Goal: Navigation & Orientation: Find specific page/section

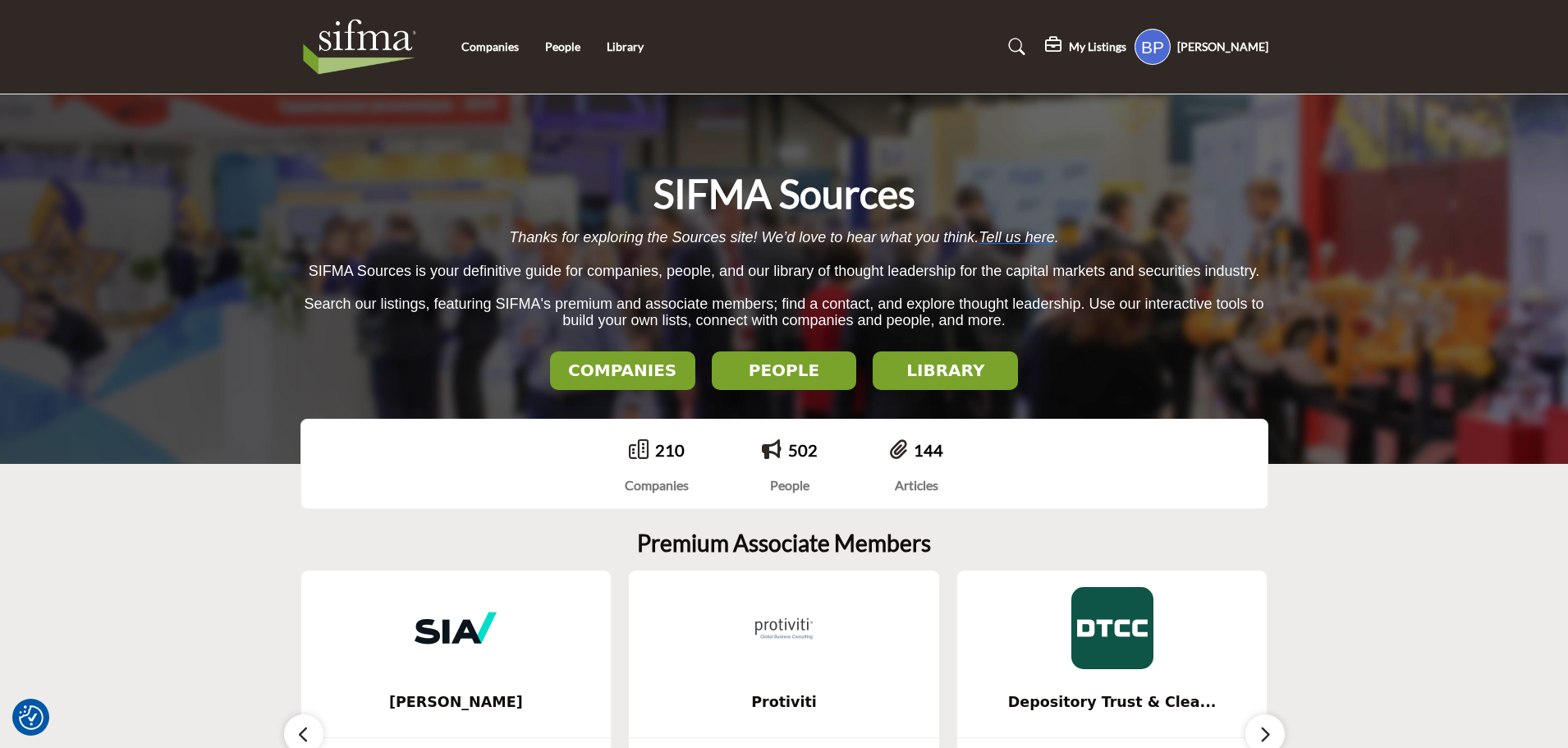
click at [1427, 584] on section "Premium Associate Members Sia ... View More Protiviti ... View More" at bounding box center [784, 706] width 1568 height 419
click at [1215, 40] on h5 "Bryle Padua" at bounding box center [1223, 47] width 91 height 17
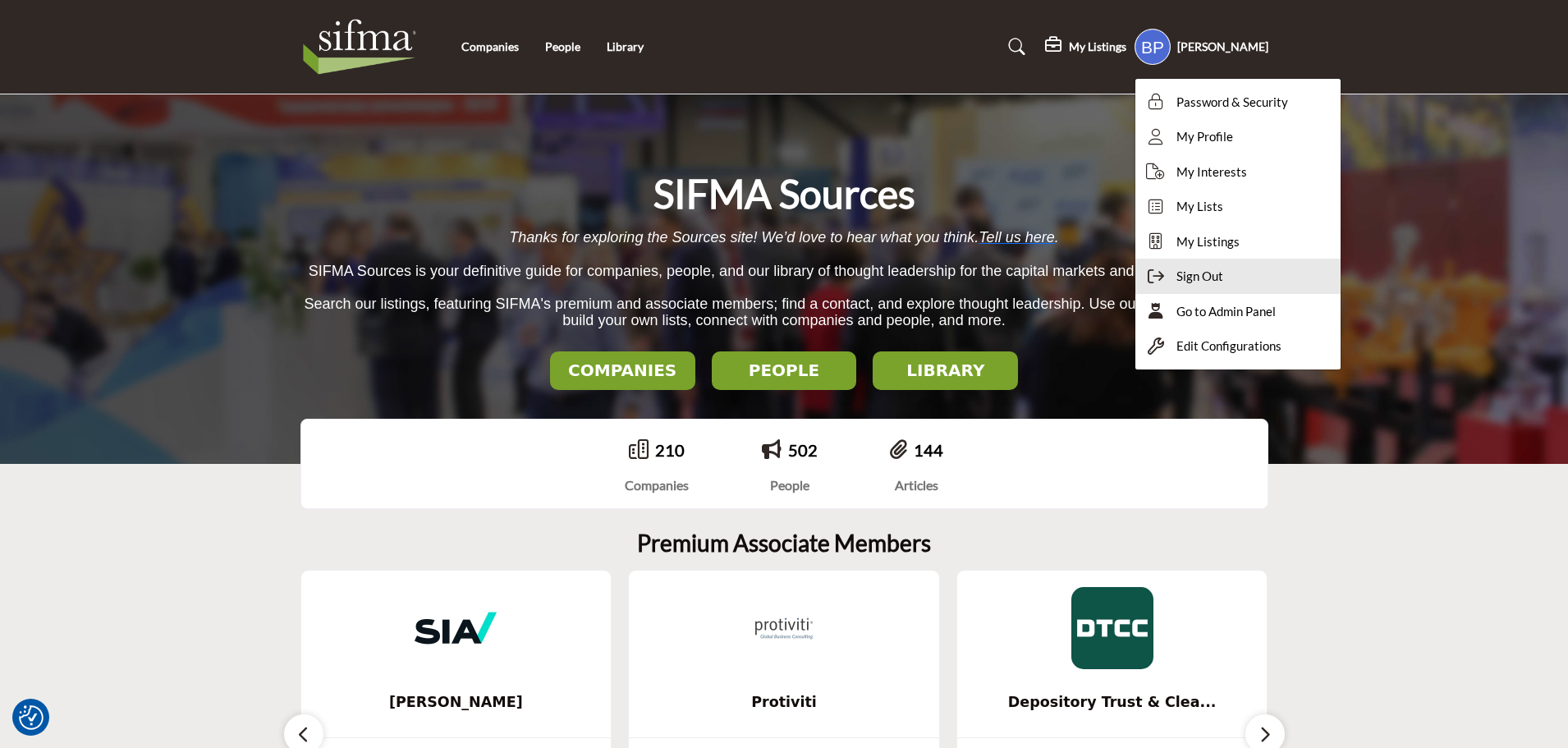
click at [1223, 274] on span "Sign Out" at bounding box center [1199, 276] width 47 height 18
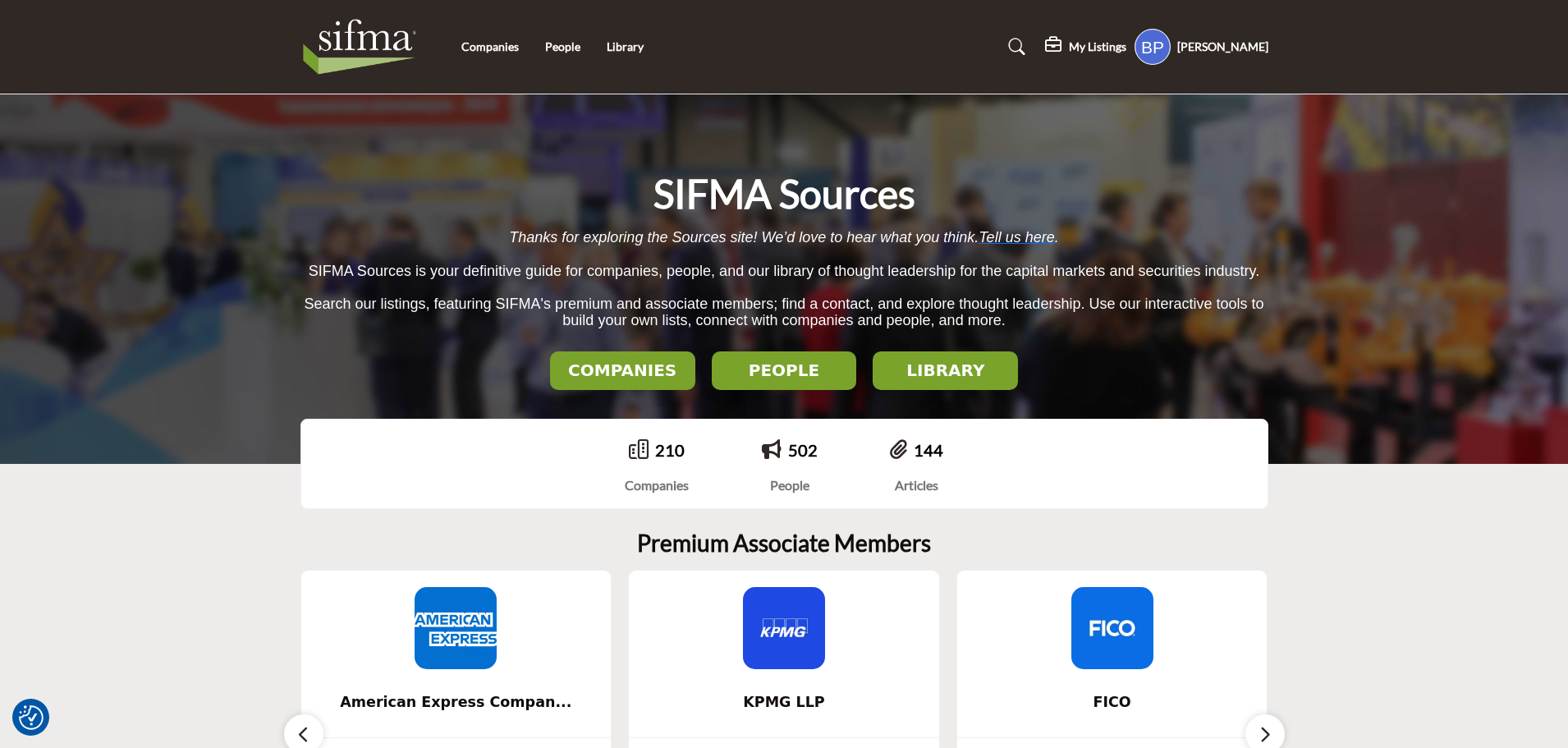
click at [1263, 47] on h5 "[PERSON_NAME]" at bounding box center [1223, 47] width 91 height 17
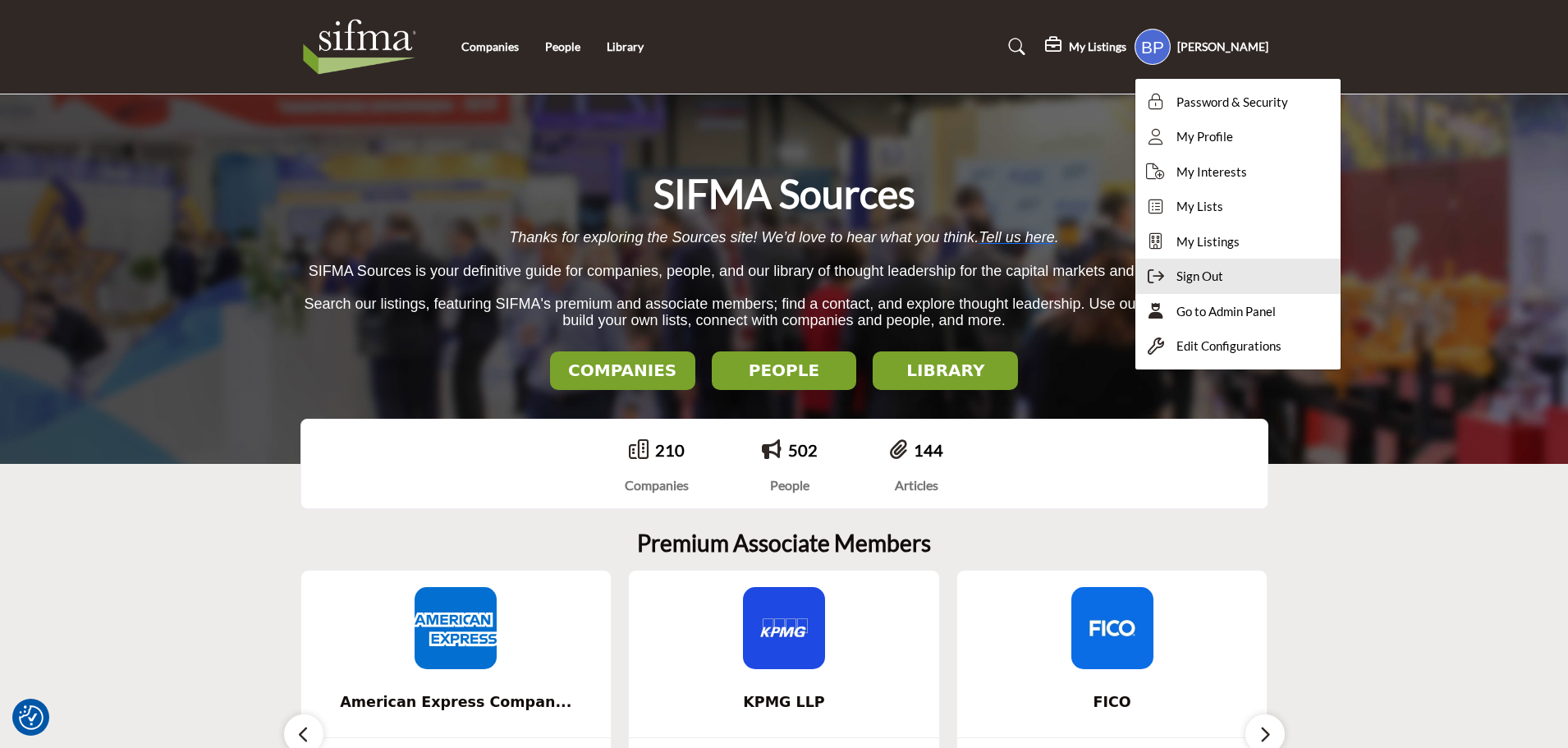
click at [1168, 280] on icon at bounding box center [1156, 277] width 25 height 17
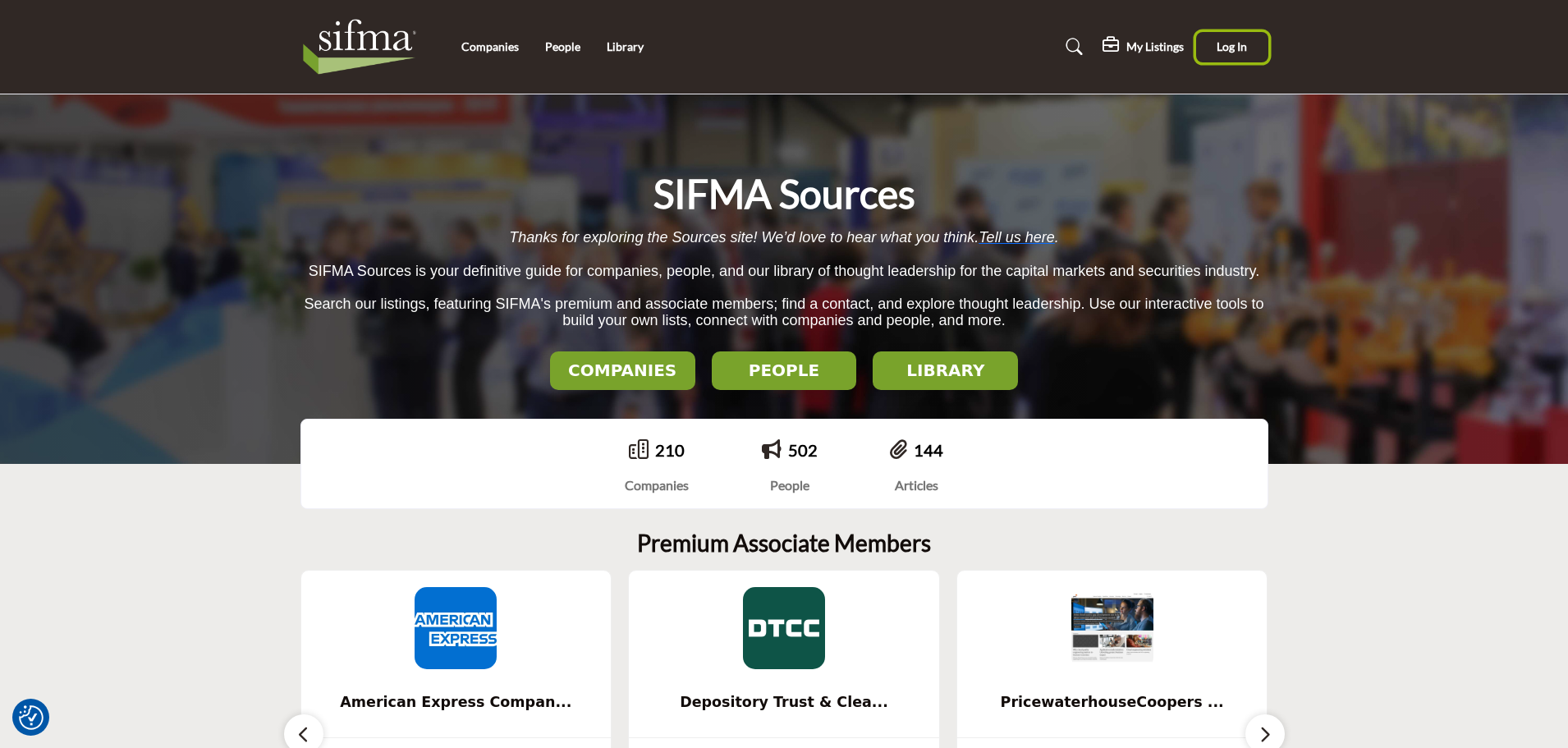
click at [1234, 54] on span "Log In" at bounding box center [1232, 47] width 31 height 14
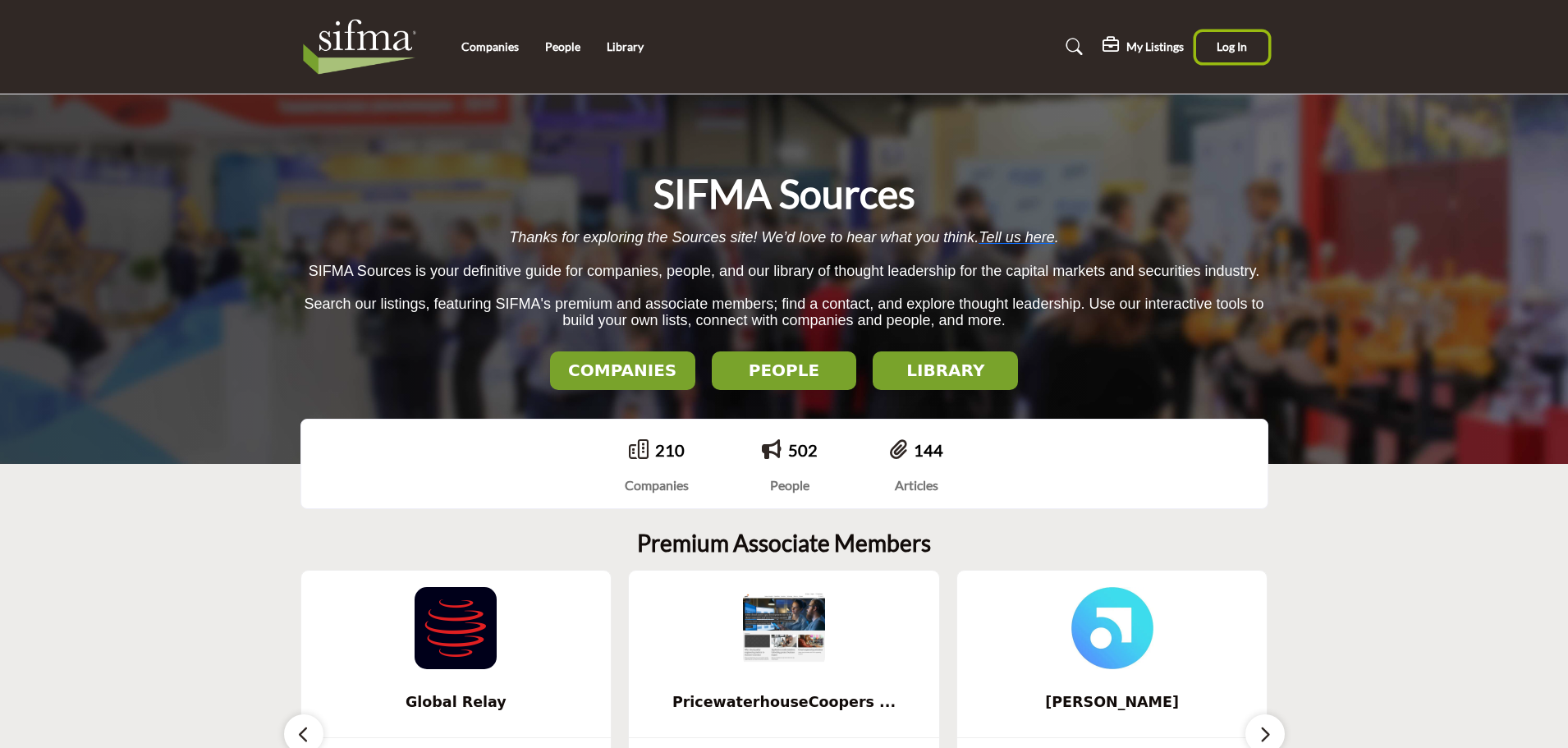
click at [1223, 49] on span "Log In" at bounding box center [1232, 47] width 31 height 14
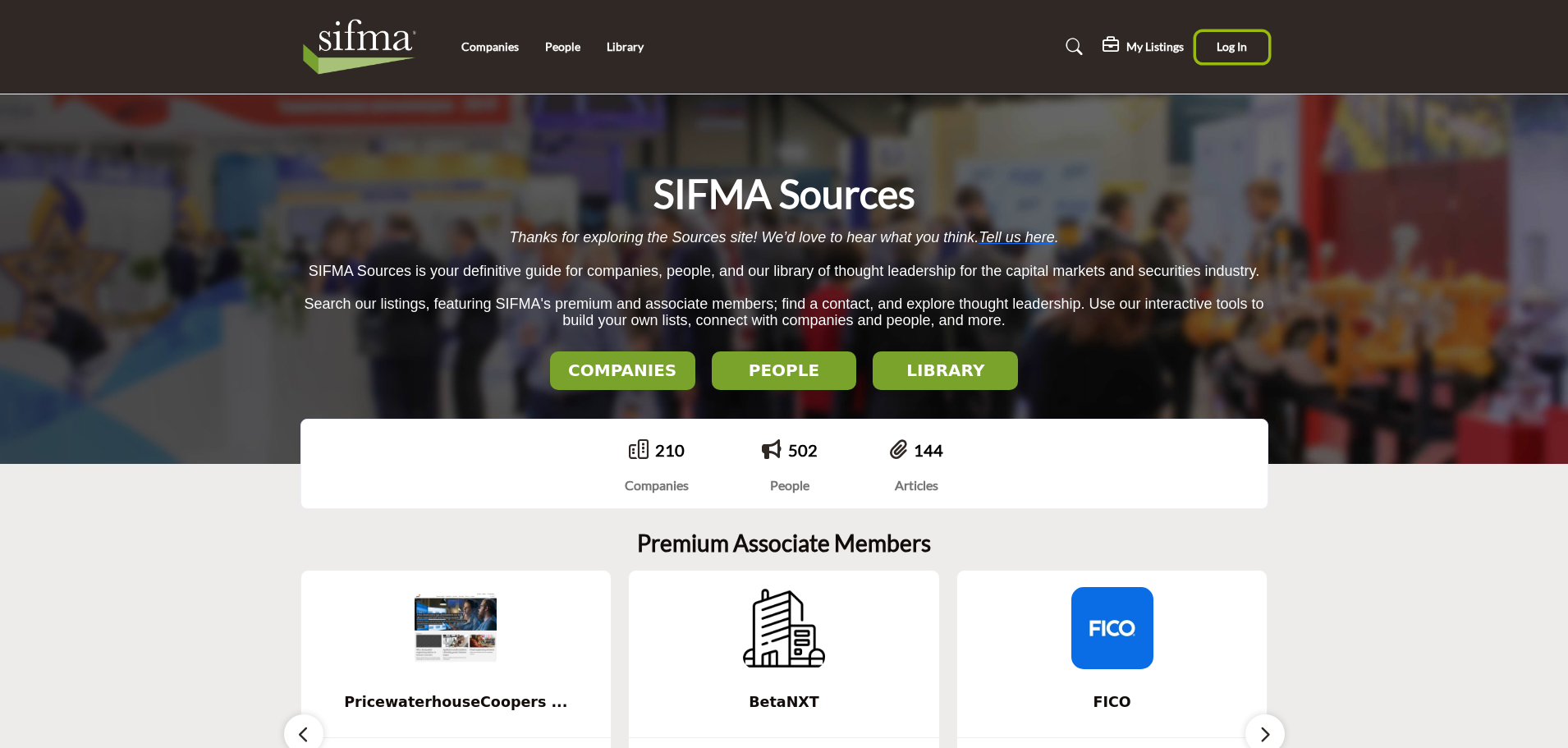
click at [1219, 46] on span "Log In" at bounding box center [1232, 47] width 31 height 14
